Goal: Task Accomplishment & Management: Use online tool/utility

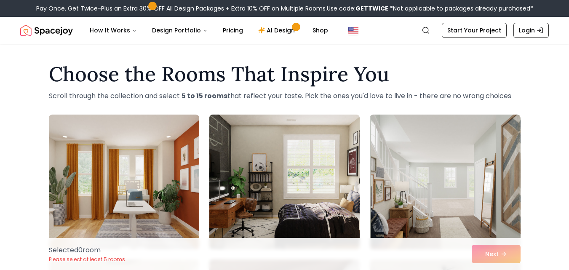
click at [232, 118] on img at bounding box center [284, 181] width 158 height 141
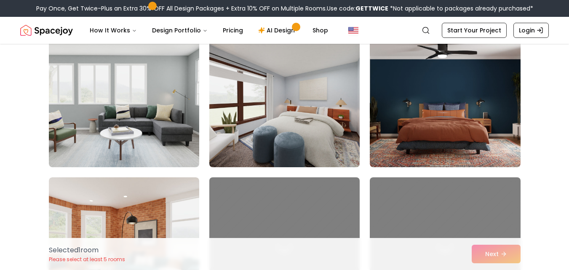
scroll to position [371, 0]
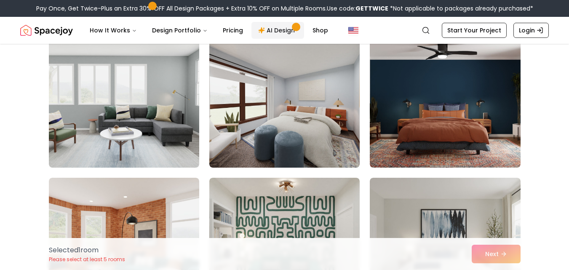
click at [268, 24] on link "AI Design" at bounding box center [277, 30] width 53 height 17
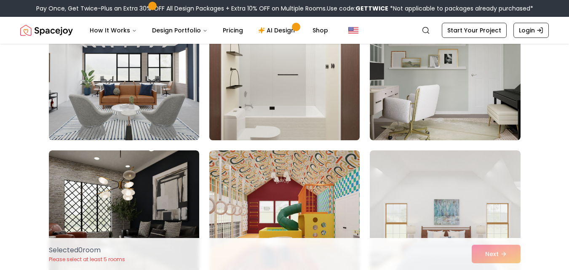
scroll to position [253, 0]
click at [279, 105] on img at bounding box center [284, 73] width 158 height 141
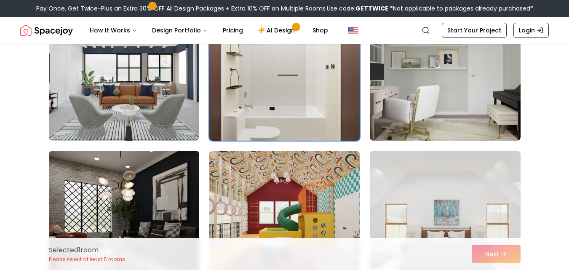
click at [279, 105] on img at bounding box center [284, 73] width 158 height 141
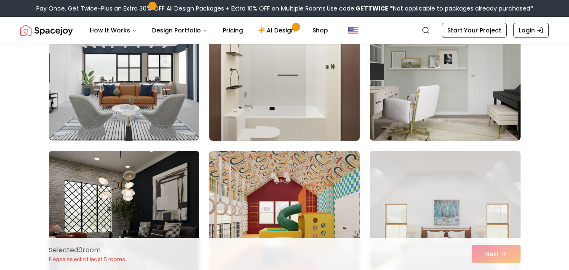
click at [279, 105] on img at bounding box center [284, 73] width 158 height 141
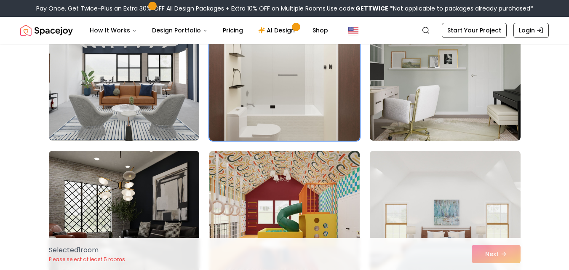
click at [283, 143] on div "Selected" at bounding box center [285, 145] width 472 height 569
click at [317, 181] on img at bounding box center [284, 217] width 158 height 141
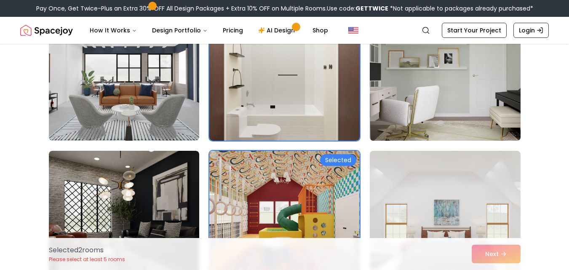
click at [443, 119] on img at bounding box center [445, 73] width 158 height 141
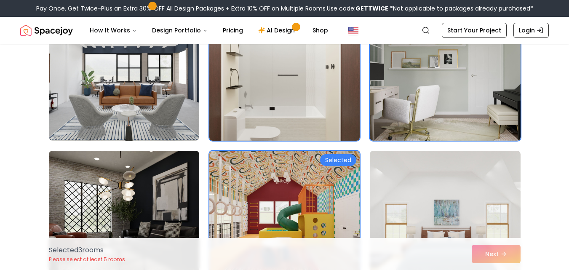
click at [319, 127] on img at bounding box center [284, 73] width 158 height 141
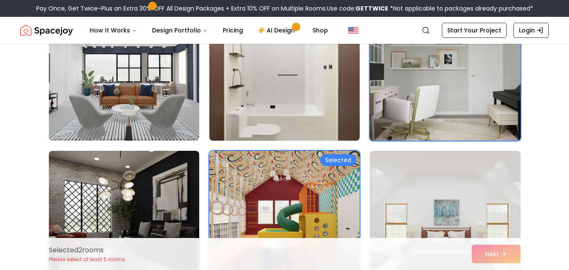
click at [329, 213] on img at bounding box center [284, 217] width 158 height 141
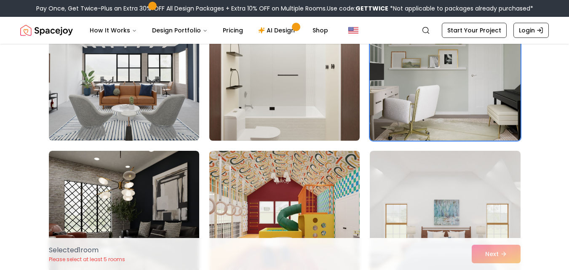
click at [320, 136] on img at bounding box center [284, 73] width 158 height 141
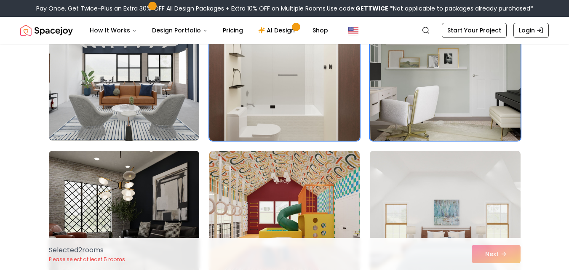
click at [428, 120] on img at bounding box center [445, 73] width 158 height 141
